Goal: Task Accomplishment & Management: Manage account settings

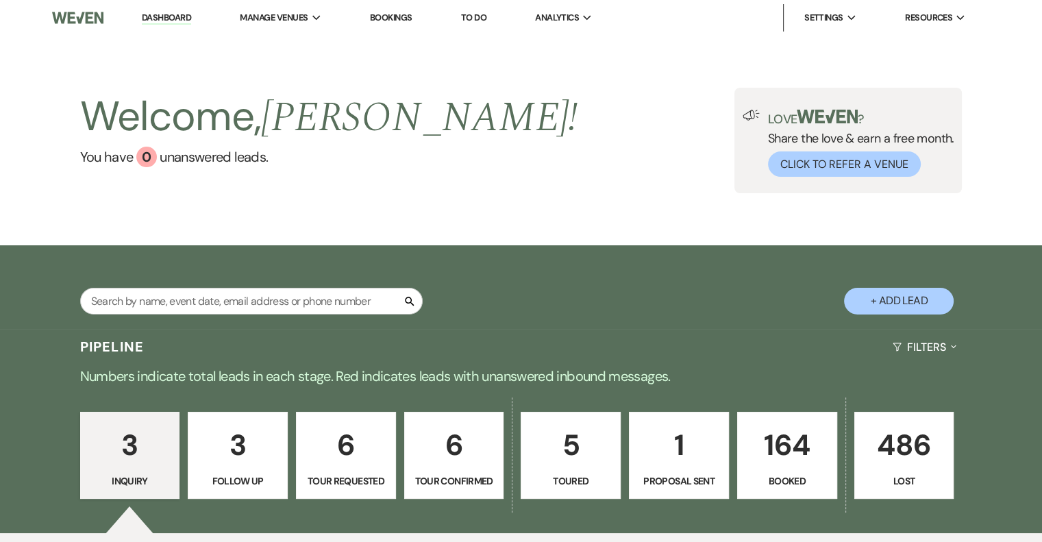
click at [584, 464] on p "5" at bounding box center [570, 445] width 82 height 46
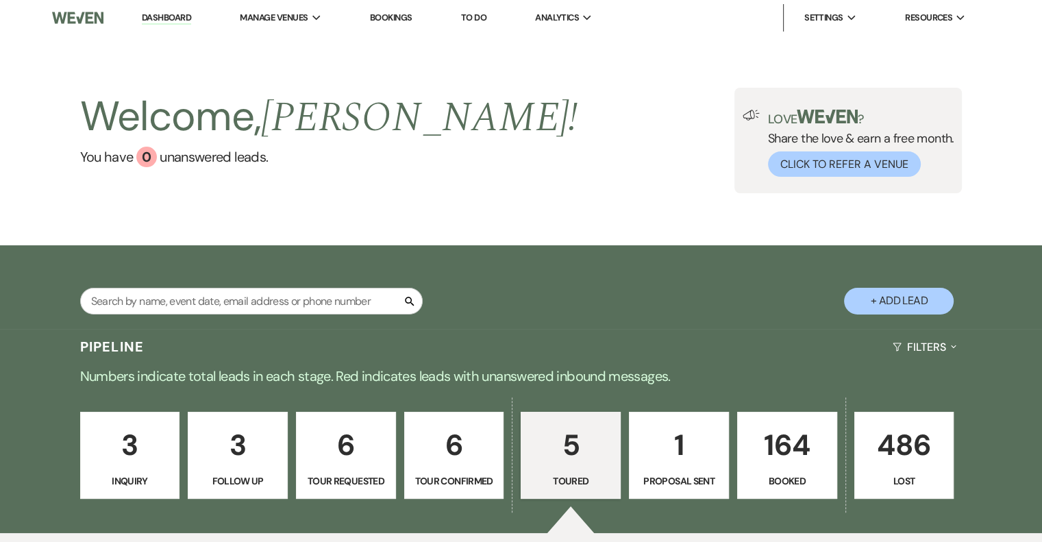
select select "5"
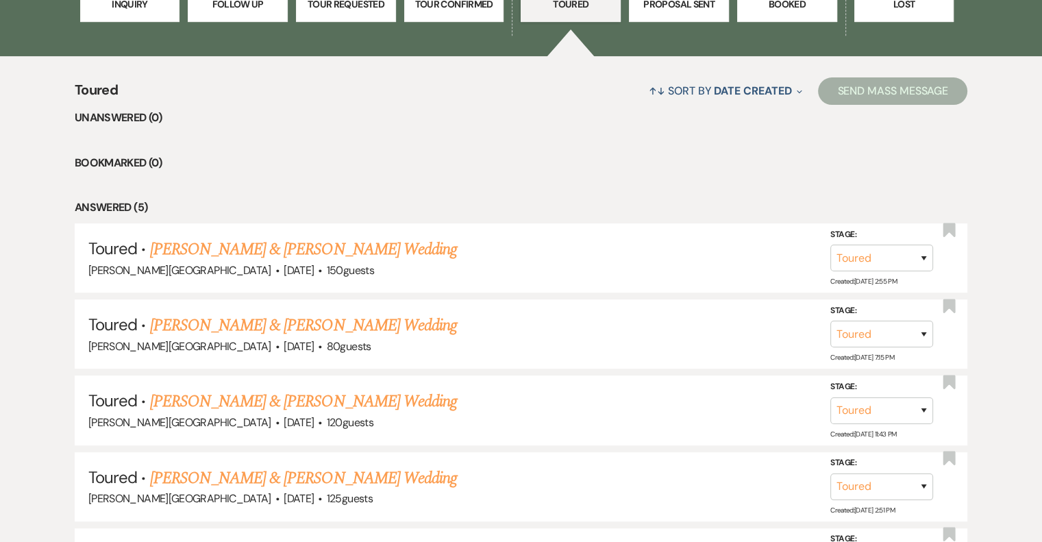
scroll to position [548, 0]
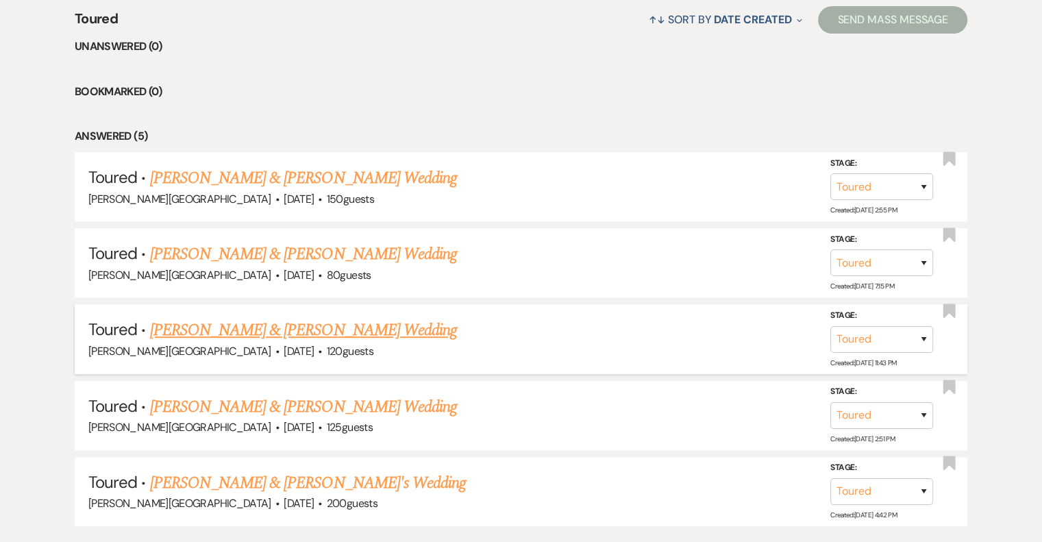
click at [360, 328] on link "[PERSON_NAME] & [PERSON_NAME] Wedding" at bounding box center [303, 330] width 307 height 25
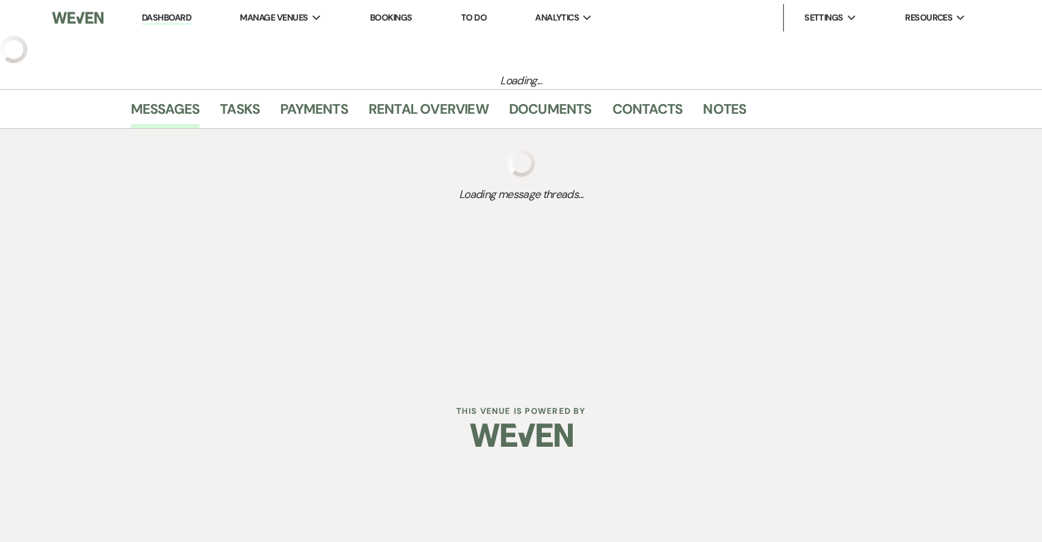
select select "5"
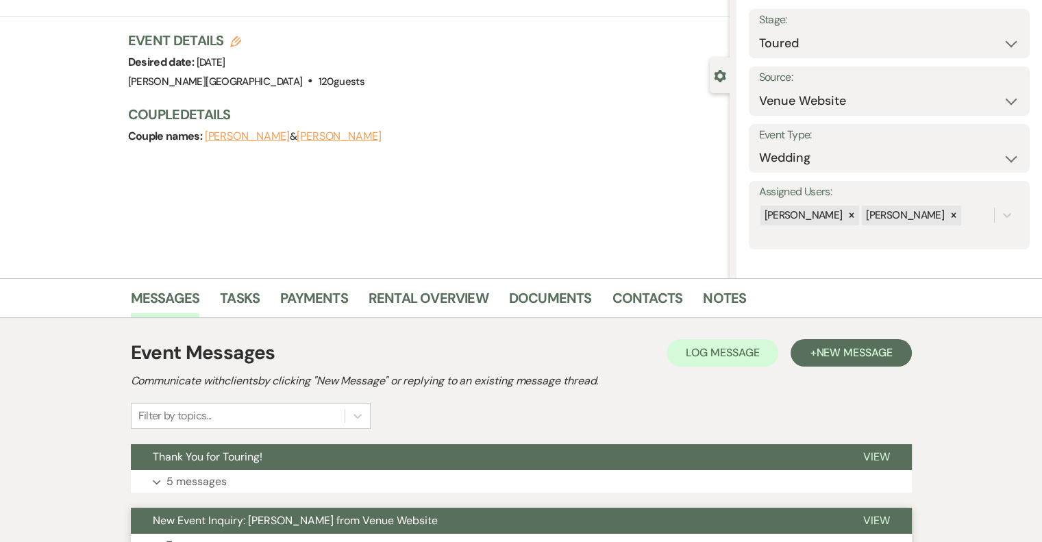
scroll to position [188, 0]
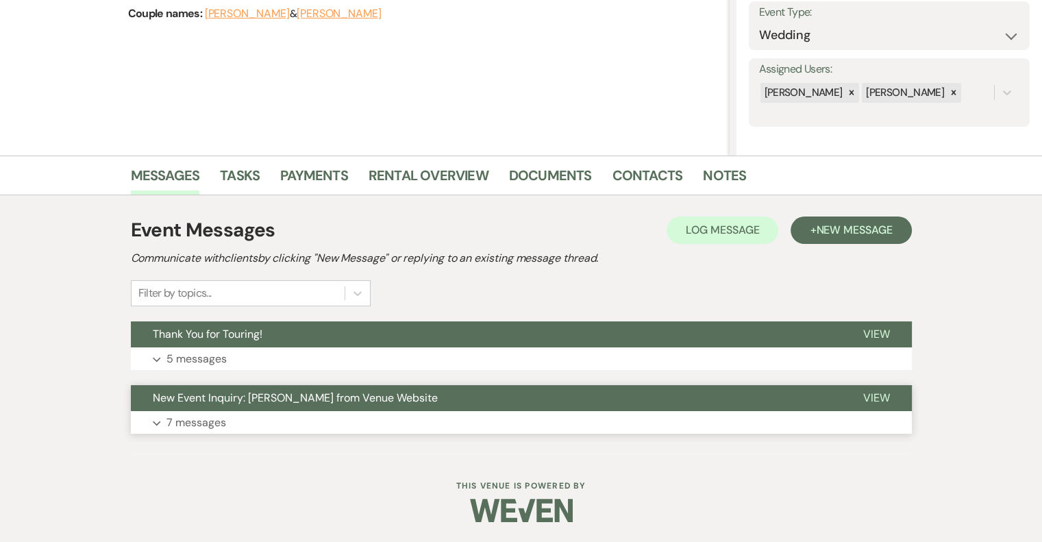
click at [203, 425] on p "7 messages" at bounding box center [196, 423] width 60 height 18
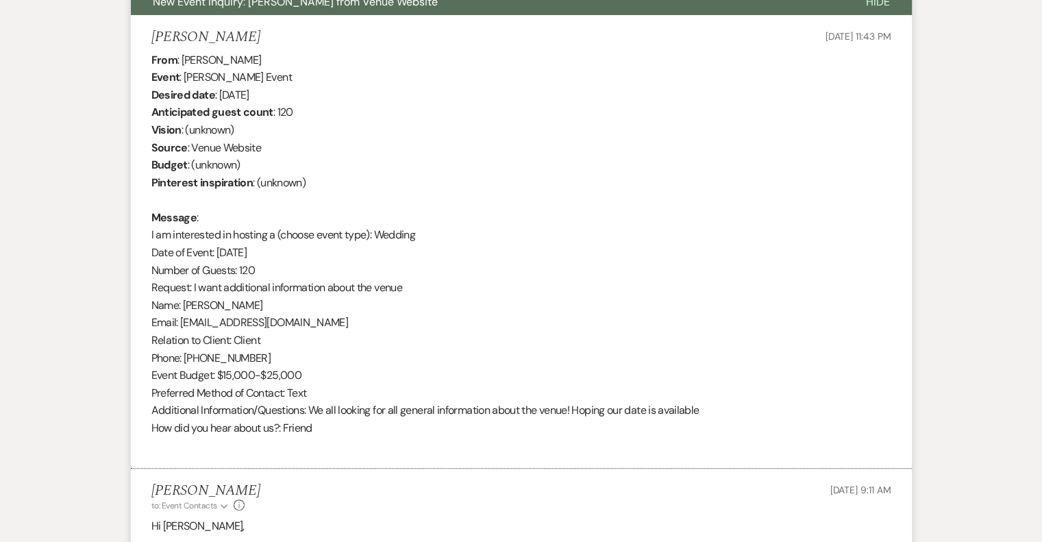
scroll to position [599, 0]
